Goal: Task Accomplishment & Management: Manage account settings

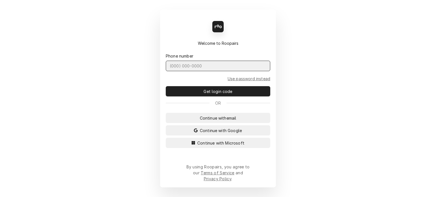
click at [192, 70] on input "Dynamic Content Wrapper" at bounding box center [218, 66] width 104 height 10
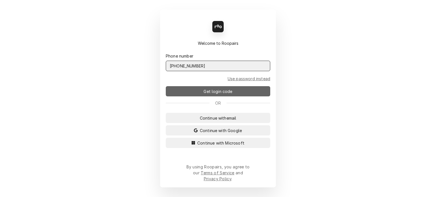
type input "(727) 215-5775"
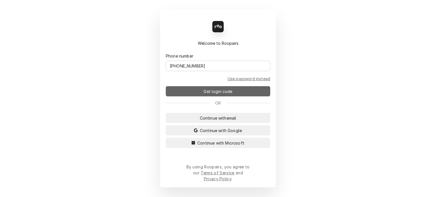
click at [212, 94] on span "Get login code" at bounding box center [217, 92] width 31 height 6
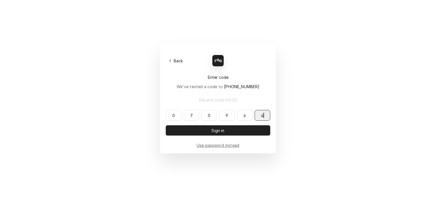
type input "070964"
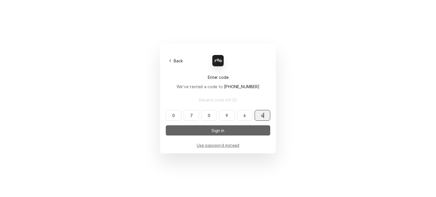
click at [224, 133] on span "Sign in" at bounding box center [217, 131] width 15 height 6
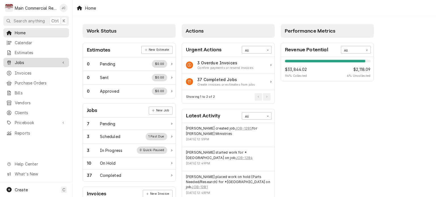
click at [21, 60] on span "Jobs" at bounding box center [36, 63] width 43 height 6
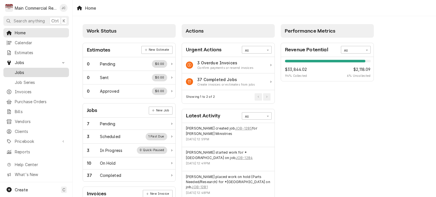
click at [25, 71] on span "Jobs" at bounding box center [40, 72] width 51 height 6
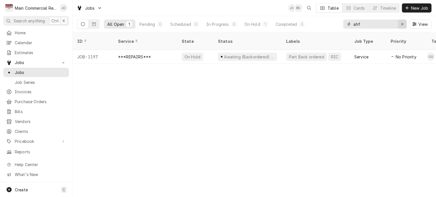
click at [402, 26] on icon "Erase input" at bounding box center [402, 24] width 3 height 4
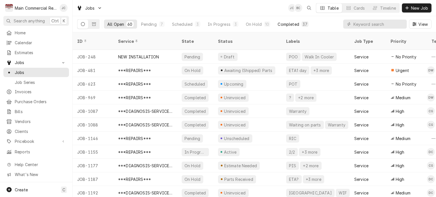
click at [283, 22] on div "Completed" at bounding box center [287, 24] width 21 height 6
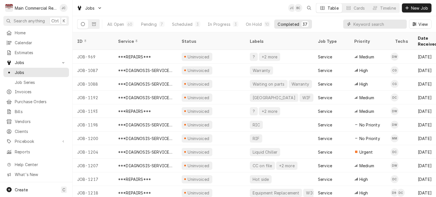
click at [366, 24] on input "Dynamic Content Wrapper" at bounding box center [378, 24] width 50 height 9
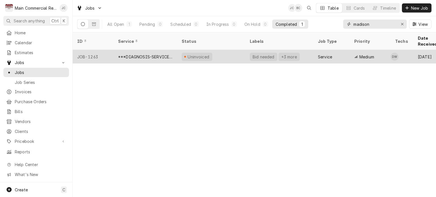
type input "madison"
click at [223, 50] on div "Uninvoiced" at bounding box center [211, 57] width 68 height 14
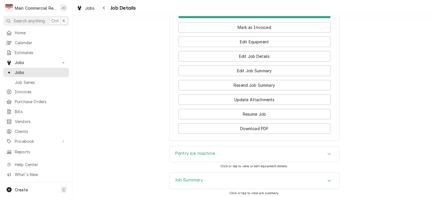
scroll to position [660, 0]
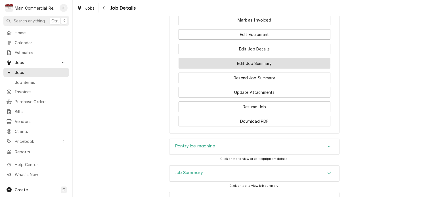
click at [266, 69] on button "Edit Job Summary" at bounding box center [254, 63] width 152 height 10
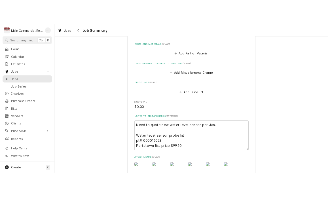
scroll to position [823, 0]
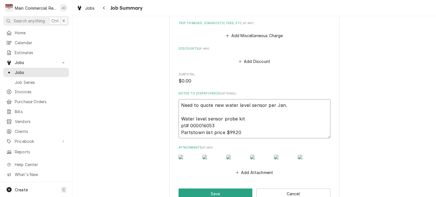
drag, startPoint x: 210, startPoint y: 127, endPoint x: 188, endPoint y: 127, distance: 22.1
click at [188, 127] on textarea "Need to quote new water level sensor per Jan. Water level sensor probe kit pt# …" at bounding box center [254, 118] width 152 height 39
type textarea "x"
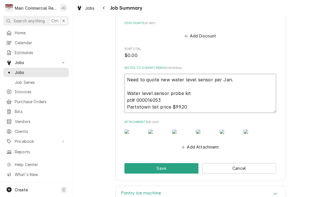
scroll to position [851, 0]
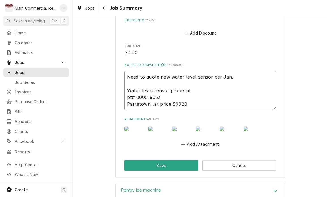
click at [189, 102] on textarea "Need to quote new water level sensor per Jan. Water level sensor probe kit pt# …" at bounding box center [201, 90] width 152 height 39
type textarea "Need to quote new water level sensor per Jan. Water level sensor probe kit pt# …"
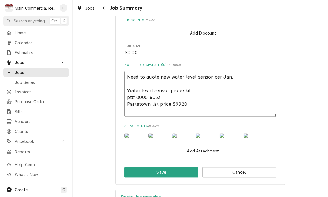
type textarea "x"
type textarea "Need to quote new water level sensor per Jan. Water level sensor probe kit pt# …"
type textarea "x"
type textarea "Need to quote new water level sensor per Jan. Water level sensor probe kit pt# …"
type textarea "x"
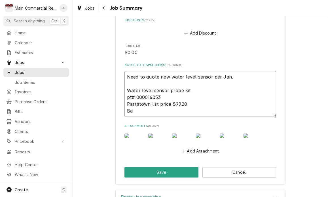
type textarea "Need to quote new water level sensor per Jan. Water level sensor probe kit pt# …"
type textarea "x"
type textarea "Need to quote new water level sensor per Jan. Water level sensor probe kit pt# …"
type textarea "x"
type textarea "Need to quote new water level sensor per Jan. Water level sensor probe kit pt# …"
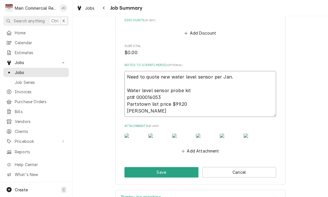
type textarea "x"
type textarea "Need to quote new water level sensor per Jan. Water level sensor probe kit pt# …"
type textarea "x"
type textarea "Need to quote new water level sensor per Jan. Water level sensor probe kit pt# …"
type textarea "x"
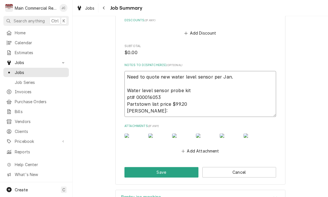
type textarea "Need to quote new water level sensor per Jan. Water level sensor probe kit pt# …"
type textarea "x"
type textarea "Need to quote new water level sensor per Jan. Water level sensor probe kit pt# …"
type textarea "x"
type textarea "Need to quote new water level sensor per Jan. Water level sensor probe kit pt# …"
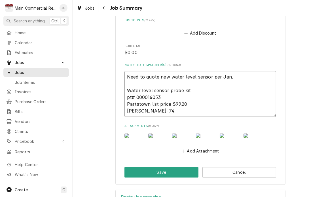
type textarea "x"
type textarea "Need to quote new water level sensor per Jan. Water level sensor probe kit pt# …"
type textarea "x"
type textarea "Need to quote new water level sensor per Jan. Water level sensor probe kit pt# …"
type textarea "x"
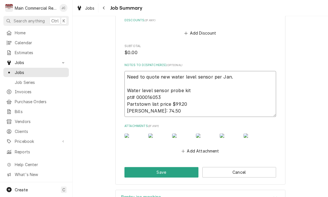
type textarea "Need to quote new water level sensor per Jan. Water level sensor probe kit pt# …"
type textarea "x"
type textarea "Need to quote new water level sensor per Jan. Water level sensor probe kit pt# …"
type textarea "x"
type textarea "Need to quote new water level sensor per Jan. Water level sensor probe kit pt# …"
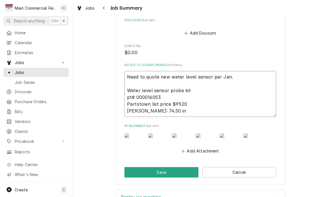
type textarea "x"
type textarea "Need to quote new water level sensor per Jan. Water level sensor probe kit pt# …"
type textarea "x"
type textarea "Need to quote new water level sensor per Jan. Water level sensor probe kit pt# …"
type textarea "x"
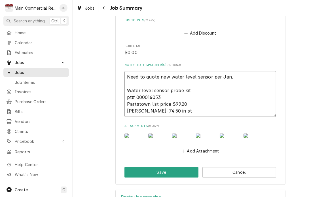
type textarea "Need to quote new water level sensor per Jan. Water level sensor probe kit pt# …"
type textarea "x"
type textarea "Need to quote new water level sensor per Jan. Water level sensor probe kit pt# …"
type textarea "x"
type textarea "Need to quote new water level sensor per Jan. Water level sensor probe kit pt# …"
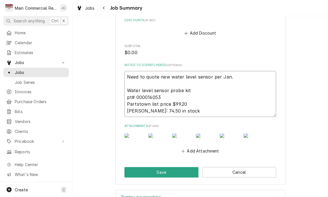
click at [167, 104] on textarea "Need to quote new water level sensor per Jan. Water level sensor probe kit pt# …" at bounding box center [201, 94] width 152 height 46
type textarea "x"
type textarea "Need to quote new water level sensor per Jan. Water level sensor probe kit pt# …"
type textarea "x"
type textarea "Need to quote new water level sensor per Jan. Water level sensor probe kit pt# …"
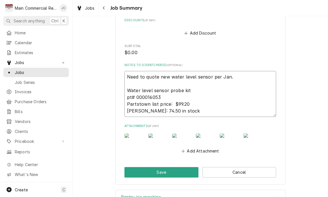
type textarea "x"
type textarea "Need to quote new water level sensor per Jan. Water level sensor probe kit pt# …"
type textarea "x"
type textarea "Need to quote new water level sensor per Jan. Water level sensor probe kit pt# …"
type textarea "x"
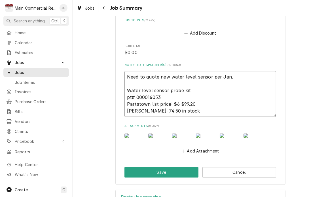
type textarea "Need to quote new water level sensor per Jan. Water level sensor probe kit pt# …"
type textarea "x"
type textarea "Need to quote new water level sensor per Jan. Water level sensor probe kit pt# …"
type textarea "x"
type textarea "Need to quote new water level sensor per Jan. Water level sensor probe kit pt# …"
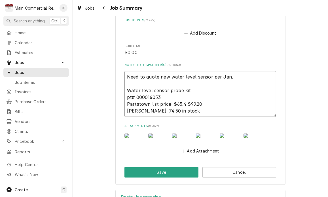
type textarea "x"
type textarea "Need to quote new water level sensor per Jan. Water level sensor probe kit pt# …"
type textarea "x"
type textarea "Need to quote new water level sensor per Jan. Water level sensor probe kit pt# …"
type textarea "x"
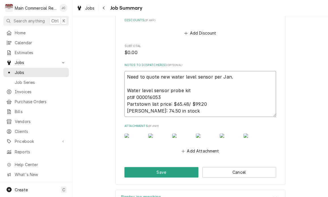
type textarea "Need to quote new water level sensor per Jan. Water level sensor probe kit pt# …"
type textarea "x"
type textarea "Need to quote new water level sensor per Jan. Water level sensor probe kit pt# …"
type textarea "x"
type textarea "Need to quote new water level sensor per Jan. Water level sensor probe kit pt# …"
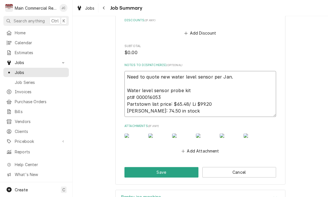
type textarea "x"
type textarea "Need to quote new water level sensor per Jan. Water level sensor probe kit pt# …"
type textarea "x"
type textarea "Need to quote new water level sensor per Jan. Water level sensor probe kit pt# …"
type textarea "x"
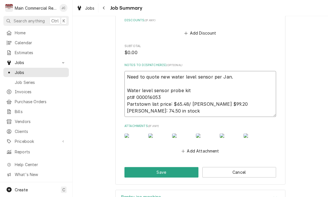
type textarea "Need to quote new water level sensor per Jan. Water level sensor probe kit pt# …"
type textarea "x"
type textarea "Need to quote new water level sensor per Jan. Water level sensor probe kit pt# …"
click at [137, 105] on textarea "Need to quote new water level sensor per Jan. Water level sensor probe kit pt# …" at bounding box center [201, 94] width 152 height 46
click at [154, 104] on textarea "Need to quote new water level sensor per Jan. Water level sensor probe kit pt# …" at bounding box center [201, 94] width 152 height 46
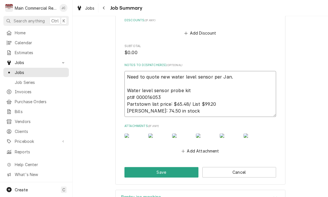
type textarea "x"
type textarea "Need to quote new water level sensor per Jan. Water level sensor probe kit pt# …"
type textarea "x"
type textarea "Need to quote new water level sensor per Jan. Water level sensor probe kit pt# …"
type textarea "x"
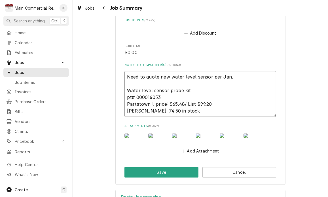
type textarea "Need to quote new water level sensor per Jan. Water level sensor probe kit pt# …"
type textarea "x"
type textarea "Need to quote new water level sensor per Jan. Water level sensor probe kit pt# …"
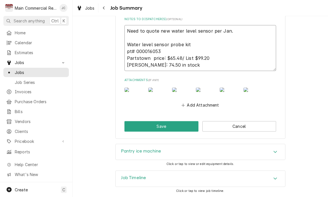
scroll to position [919, 0]
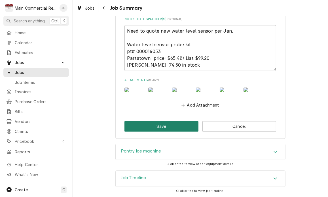
click at [153, 127] on button "Save" at bounding box center [162, 126] width 74 height 10
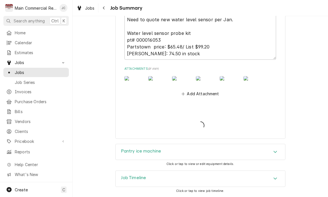
type textarea "x"
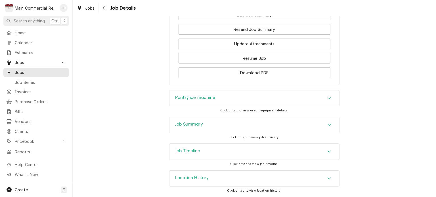
scroll to position [745, 0]
click at [327, 179] on icon "Accordion Header" at bounding box center [329, 178] width 4 height 5
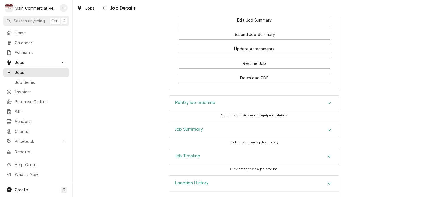
scroll to position [765, 0]
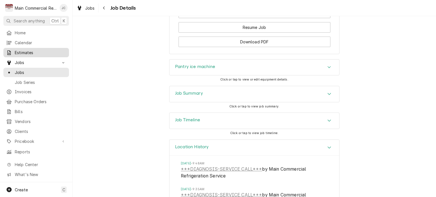
click at [22, 51] on span "Estimates" at bounding box center [40, 53] width 51 height 6
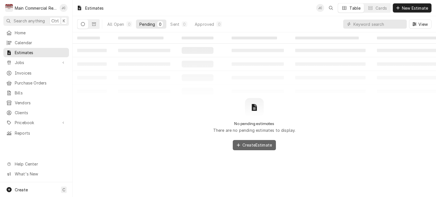
click at [262, 147] on span "Create Estimate" at bounding box center [257, 145] width 32 height 6
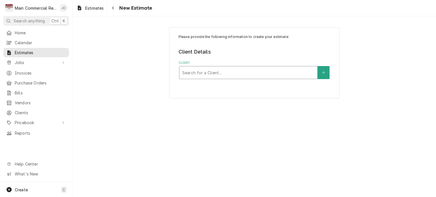
click at [197, 69] on div "Client" at bounding box center [248, 73] width 132 height 10
type input "mad"
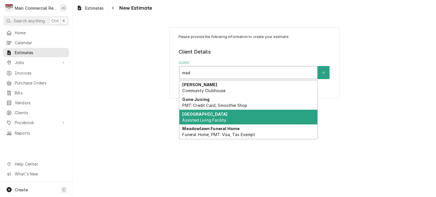
click at [209, 116] on strong "Madison Pointe Care Center" at bounding box center [204, 114] width 45 height 5
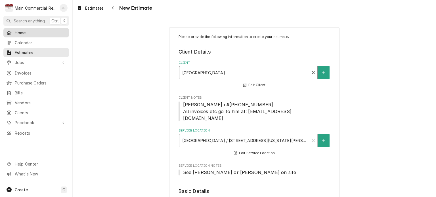
click at [22, 32] on span "Home" at bounding box center [40, 33] width 51 height 6
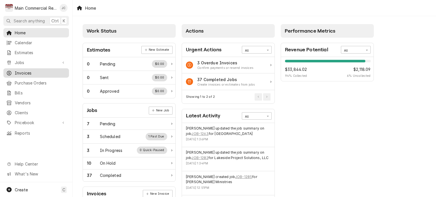
click at [28, 70] on span "Invoices" at bounding box center [40, 73] width 51 height 6
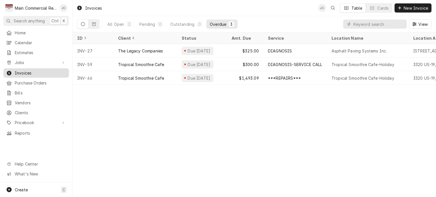
click at [23, 73] on span "Invoices" at bounding box center [40, 73] width 51 height 6
click at [331, 9] on icon "Open search" at bounding box center [333, 8] width 4 height 4
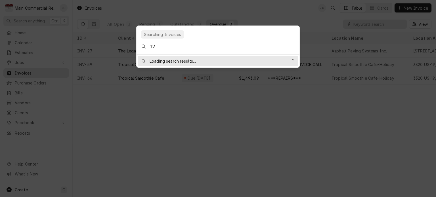
type input "1"
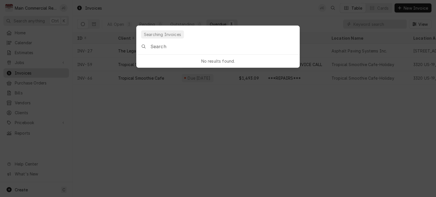
click at [20, 71] on body "M Main Commercial Refrigeration Service JC Search anything Ctrl K Home Calendar…" at bounding box center [218, 98] width 436 height 197
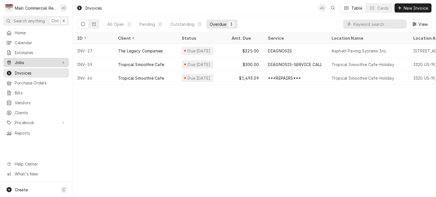
click at [20, 60] on span "Jobs" at bounding box center [36, 63] width 43 height 6
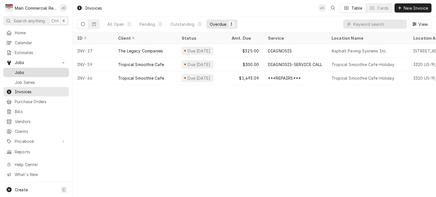
click at [19, 69] on span "Jobs" at bounding box center [40, 72] width 51 height 6
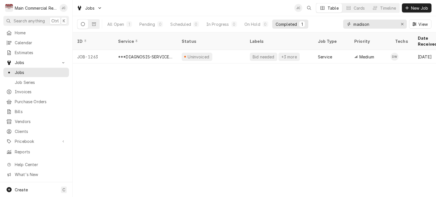
click at [401, 24] on icon "Erase input" at bounding box center [402, 24] width 3 height 4
click at [386, 25] on input "Dynamic Content Wrapper" at bounding box center [379, 24] width 53 height 9
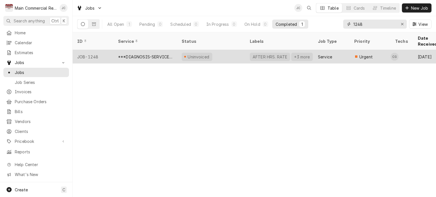
type input "1248"
click at [174, 50] on div "***DIAGNOSIS-SERVICE CALL***" at bounding box center [145, 57] width 64 height 14
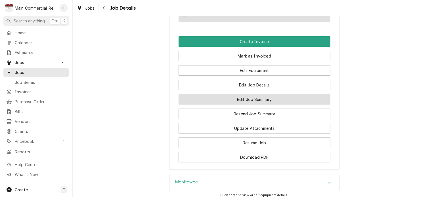
scroll to position [539, 0]
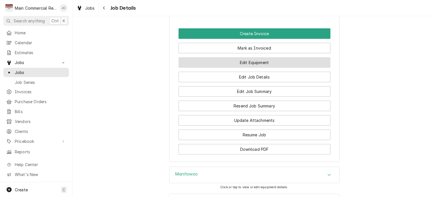
click at [254, 62] on button "Edit Equipment" at bounding box center [254, 62] width 152 height 10
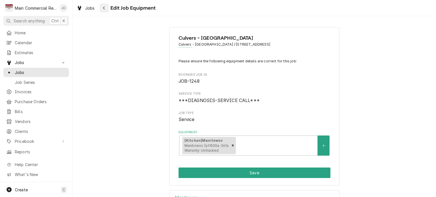
click at [104, 10] on div "Navigate back" at bounding box center [104, 8] width 6 height 6
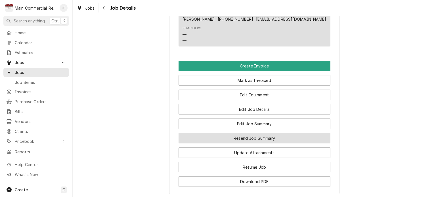
scroll to position [539, 0]
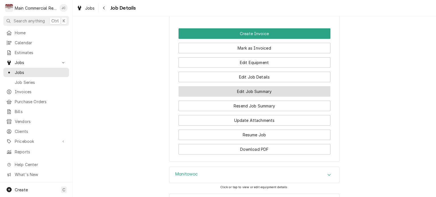
click at [247, 95] on button "Edit Job Summary" at bounding box center [254, 91] width 152 height 10
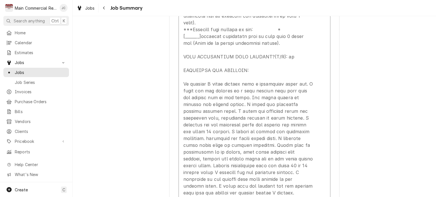
scroll to position [284, 0]
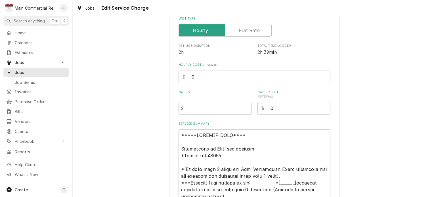
type textarea "x"
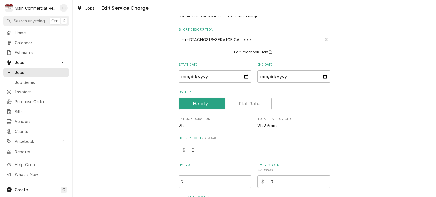
scroll to position [0, 0]
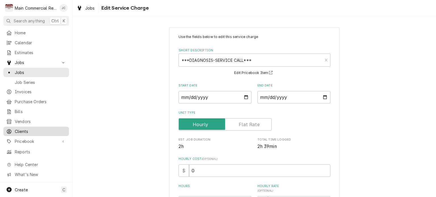
click at [18, 128] on span "Clients" at bounding box center [40, 131] width 51 height 6
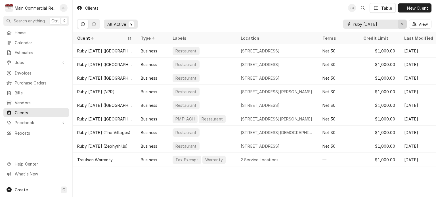
click at [403, 24] on icon "Erase input" at bounding box center [402, 24] width 3 height 4
click at [382, 23] on input "Dynamic Content Wrapper" at bounding box center [379, 24] width 53 height 9
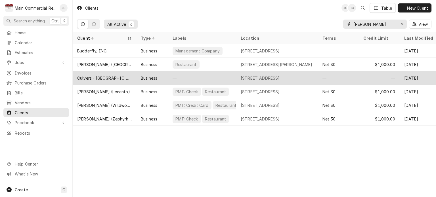
type input "culver"
click at [106, 77] on div "Culvers - [GEOGRAPHIC_DATA]" at bounding box center [104, 78] width 54 height 6
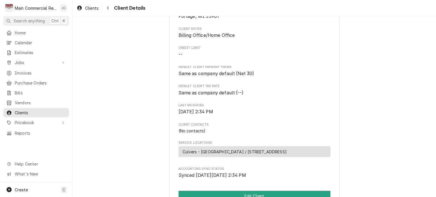
scroll to position [170, 0]
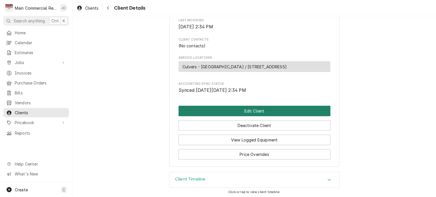
click at [262, 110] on button "Edit Client" at bounding box center [254, 111] width 152 height 10
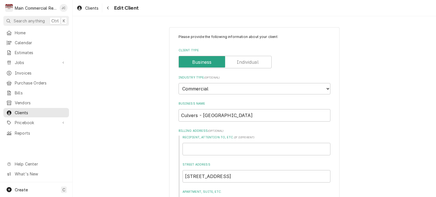
scroll to position [85, 0]
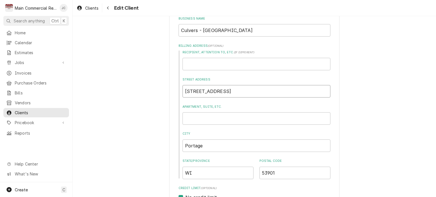
click at [200, 91] on input "[STREET_ADDRESS]" at bounding box center [256, 91] width 148 height 12
type textarea "x"
type input "[STREET_ADDRESS]"
type textarea "x"
type input "[STREET_ADDRESS]"
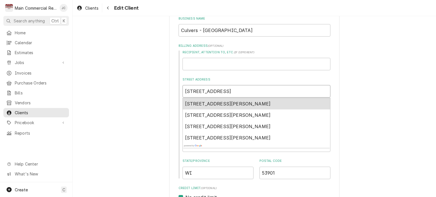
click at [231, 102] on span "[STREET_ADDRESS][PERSON_NAME]" at bounding box center [228, 104] width 86 height 6
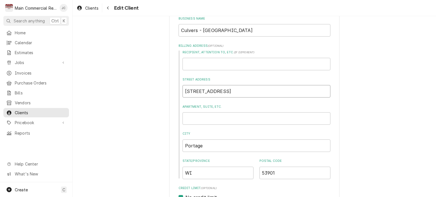
type textarea "x"
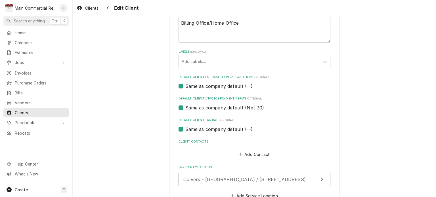
scroll to position [321, 0]
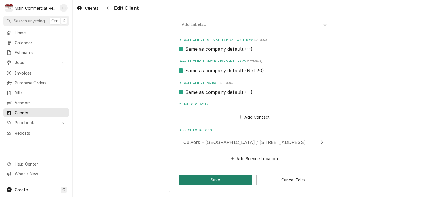
type input "2651 Kirking Ct"
click at [209, 179] on button "Save" at bounding box center [215, 180] width 74 height 10
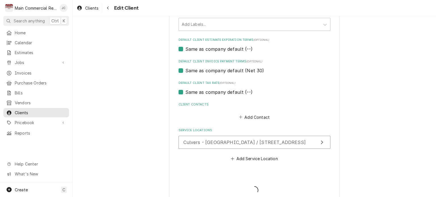
type textarea "x"
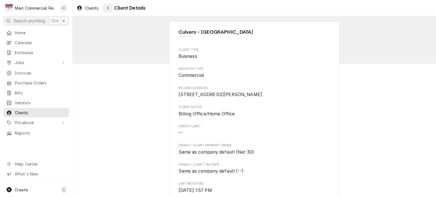
click at [109, 8] on icon "Navigate back" at bounding box center [108, 8] width 3 height 4
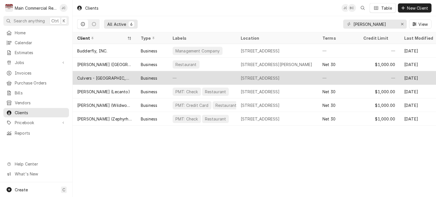
click at [113, 75] on div "Culvers - [GEOGRAPHIC_DATA]" at bounding box center [104, 78] width 54 height 6
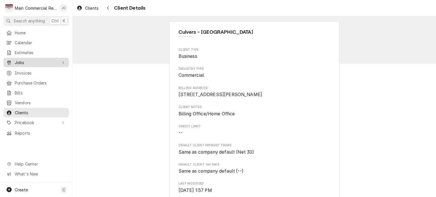
drag, startPoint x: 17, startPoint y: 59, endPoint x: 27, endPoint y: 59, distance: 10.5
click at [17, 60] on span "Jobs" at bounding box center [36, 63] width 43 height 6
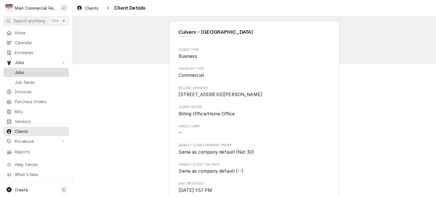
click at [19, 69] on span "Jobs" at bounding box center [40, 72] width 51 height 6
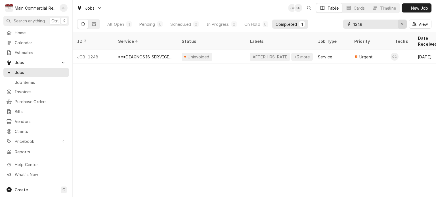
click at [402, 25] on icon "Erase input" at bounding box center [402, 24] width 3 height 4
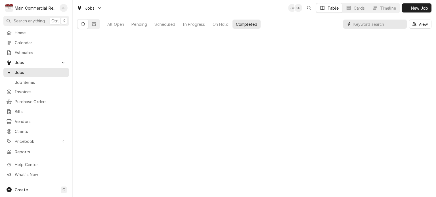
click at [385, 22] on input "Dynamic Content Wrapper" at bounding box center [378, 24] width 50 height 9
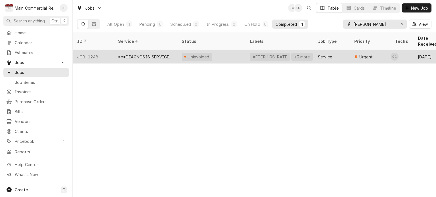
type input "[PERSON_NAME]"
click at [189, 54] on div "Uninvoiced" at bounding box center [198, 57] width 23 height 6
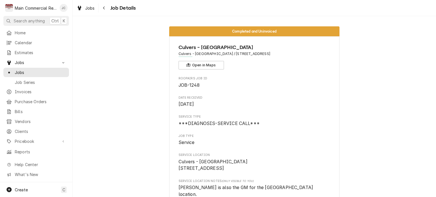
scroll to position [57, 0]
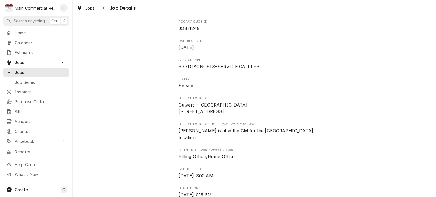
drag, startPoint x: 226, startPoint y: 118, endPoint x: 175, endPoint y: 107, distance: 52.4
copy span "Culvers - [GEOGRAPHIC_DATA] [STREET_ADDRESS]"
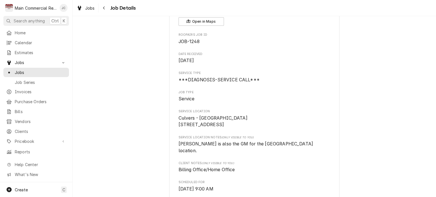
scroll to position [0, 0]
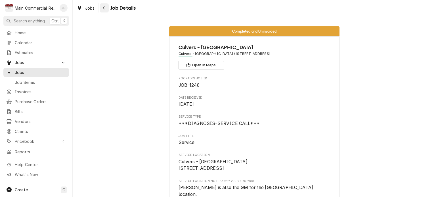
click at [104, 9] on icon "Navigate back" at bounding box center [104, 8] width 3 height 4
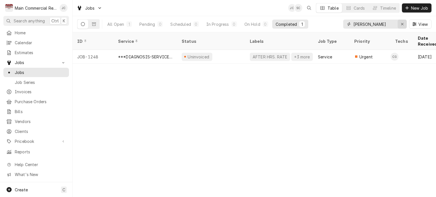
click at [400, 25] on div "Erase input" at bounding box center [402, 24] width 6 height 6
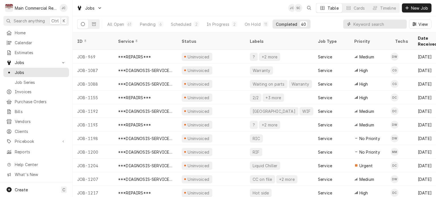
click at [364, 25] on input "Dynamic Content Wrapper" at bounding box center [378, 24] width 50 height 9
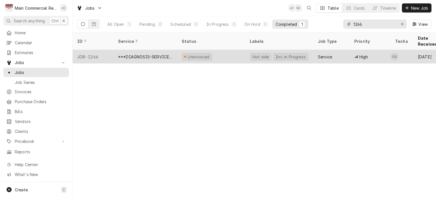
type input "1266"
click at [208, 50] on div "Uninvoiced" at bounding box center [211, 57] width 68 height 14
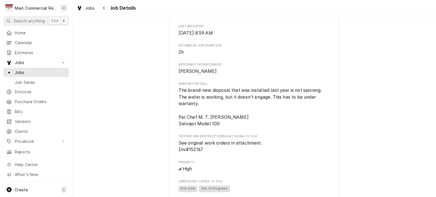
scroll to position [284, 0]
